Goal: Task Accomplishment & Management: Use online tool/utility

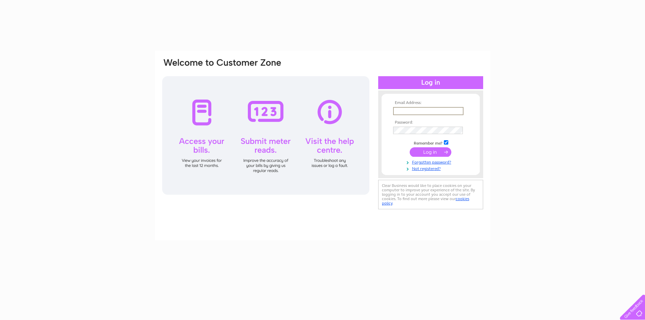
click at [416, 109] on input "text" at bounding box center [428, 111] width 70 height 8
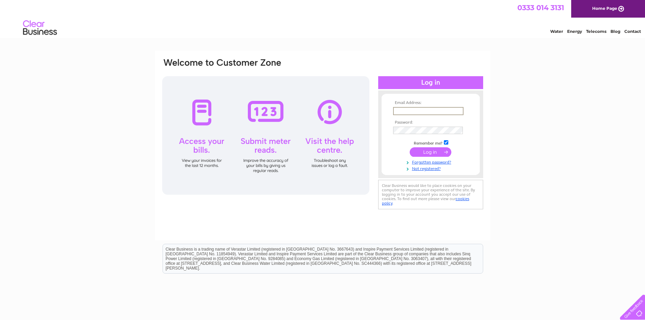
type input "[EMAIL_ADDRESS][DOMAIN_NAME]"
click at [424, 125] on td at bounding box center [430, 130] width 79 height 12
click at [410, 147] on input "submit" at bounding box center [431, 151] width 42 height 9
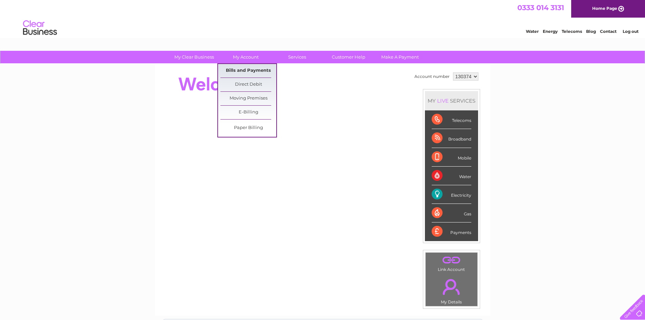
click at [251, 69] on link "Bills and Payments" at bounding box center [248, 71] width 56 height 14
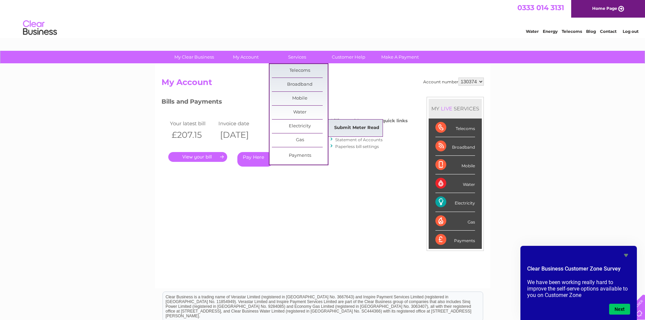
click at [348, 125] on link "Submit Meter Read" at bounding box center [357, 128] width 56 height 14
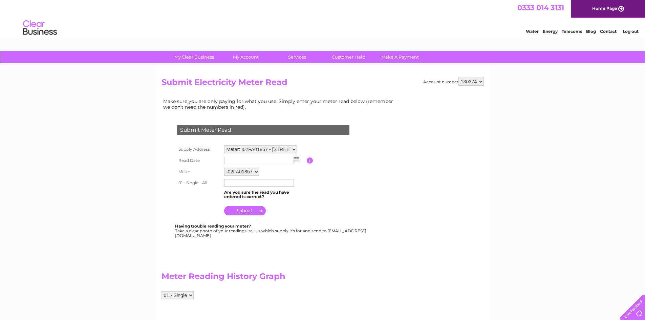
scroll to position [34, 0]
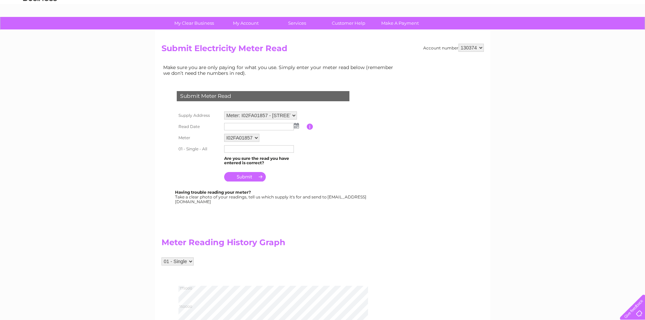
click at [249, 126] on input "text" at bounding box center [259, 126] width 70 height 7
click at [298, 126] on img at bounding box center [297, 125] width 5 height 5
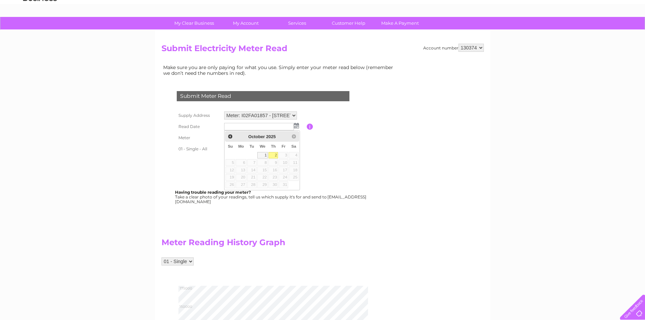
click at [275, 156] on link "2" at bounding box center [273, 155] width 9 height 7
type input "2025/10/02"
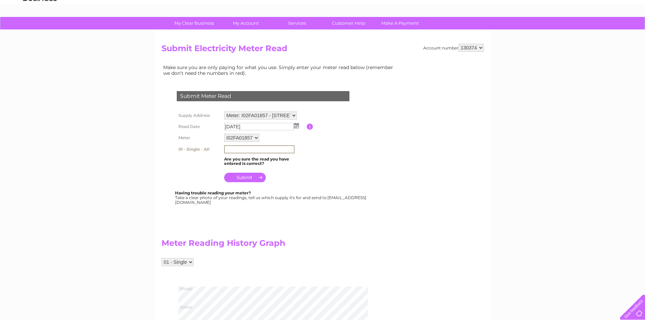
click at [252, 152] on input "text" at bounding box center [259, 149] width 70 height 8
type input "177444"
click at [259, 175] on input "submit" at bounding box center [245, 177] width 42 height 9
